Goal: Information Seeking & Learning: Learn about a topic

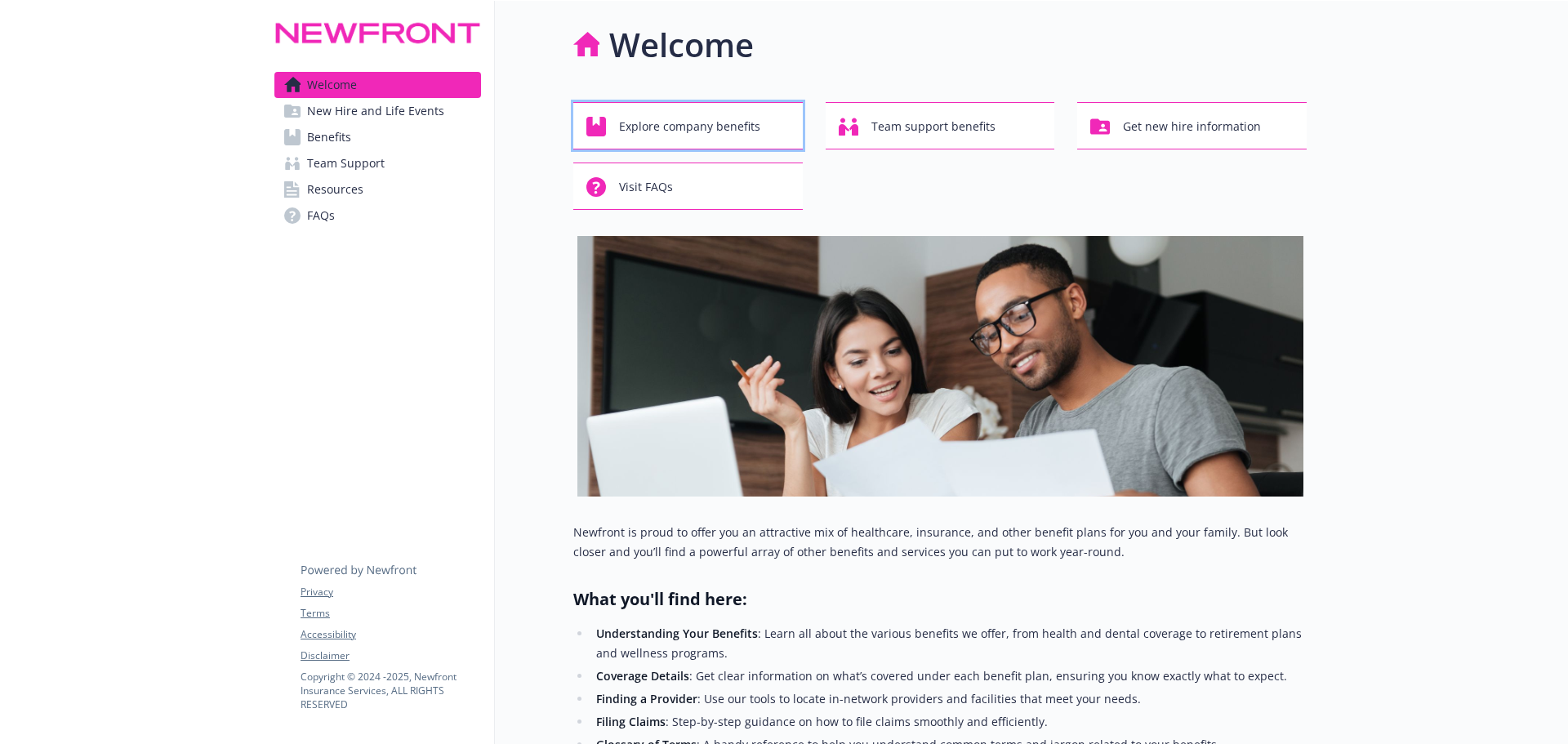
click at [610, 118] on div "Explore company benefits" at bounding box center [690, 127] width 208 height 31
